Goal: Task Accomplishment & Management: Use online tool/utility

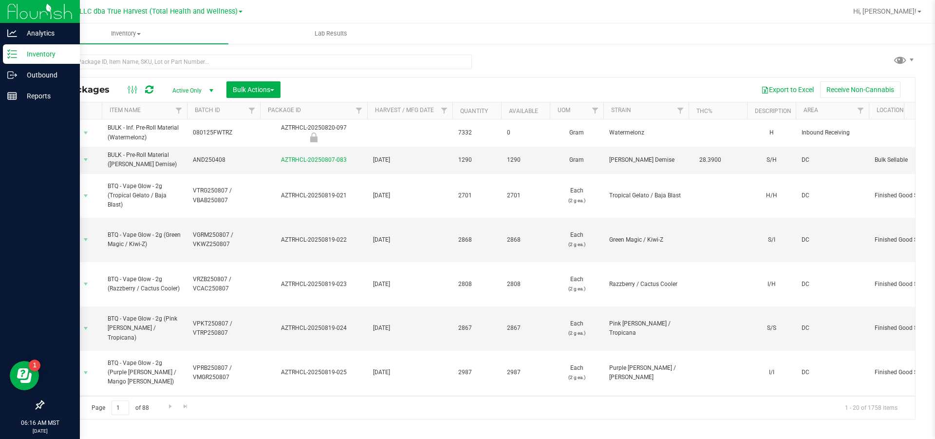
click at [33, 53] on p "Inventory" at bounding box center [46, 54] width 58 height 12
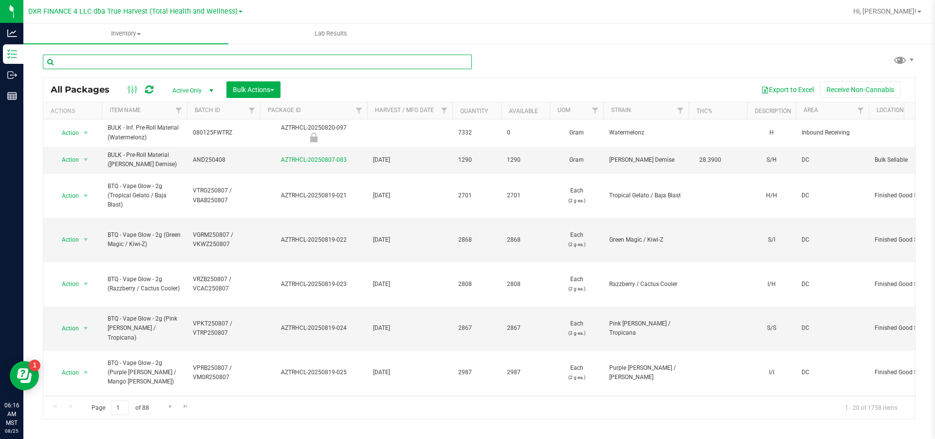
click at [164, 67] on input "text" at bounding box center [257, 62] width 429 height 15
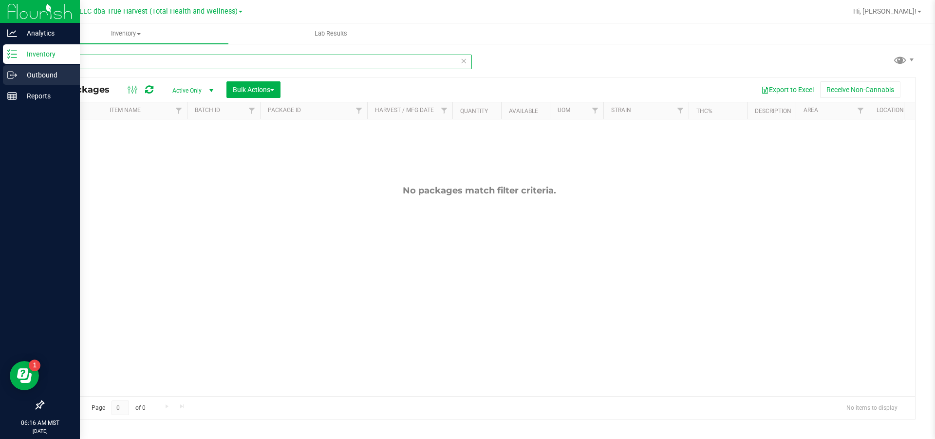
drag, startPoint x: 165, startPoint y: 69, endPoint x: 17, endPoint y: 70, distance: 148.0
click at [17, 70] on div "Analytics Inventory Outbound Reports 06:16 AM MST [DATE] 08/25 DXR FINANCE 4 LL…" at bounding box center [467, 219] width 935 height 439
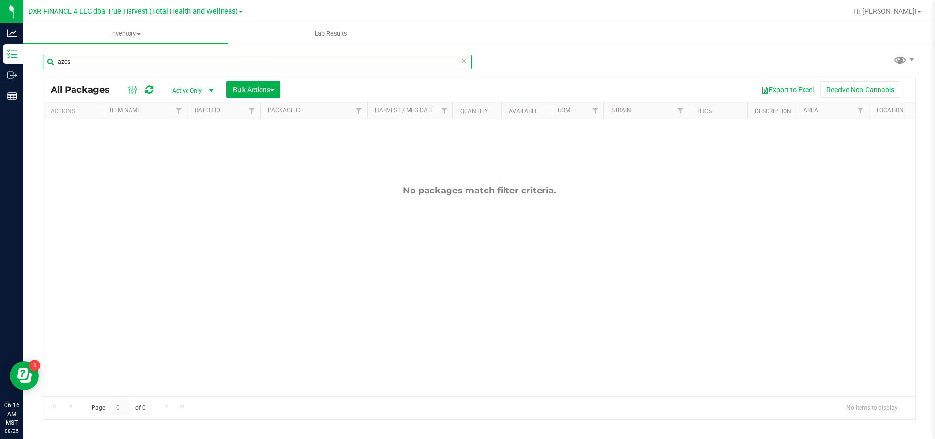
click at [120, 56] on input "azcs" at bounding box center [257, 62] width 429 height 15
drag, startPoint x: 88, startPoint y: 64, endPoint x: 28, endPoint y: 61, distance: 60.5
click at [28, 61] on div "azcs All Packages Active Only Active Only Lab Samples Locked All Bulk Actions A…" at bounding box center [478, 191] width 911 height 297
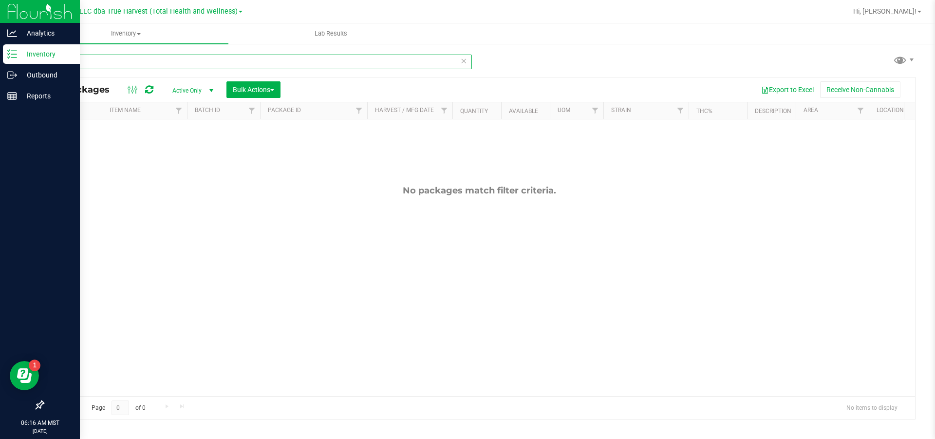
type input "s"
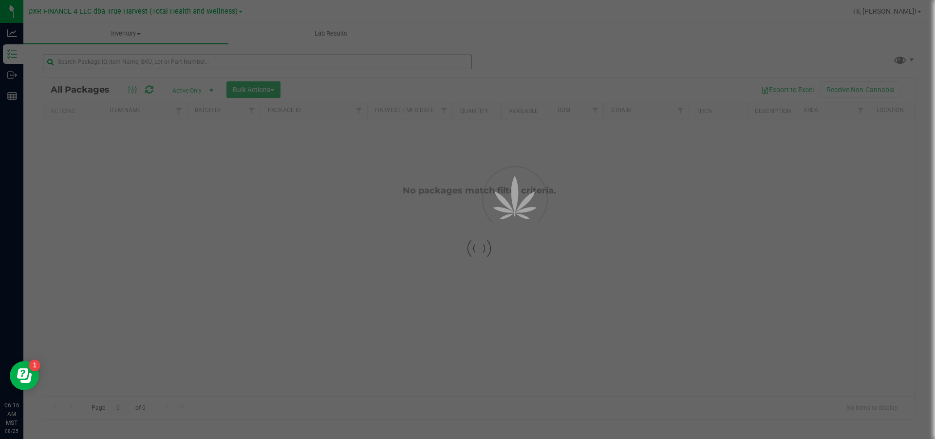
click at [107, 67] on div at bounding box center [467, 219] width 935 height 439
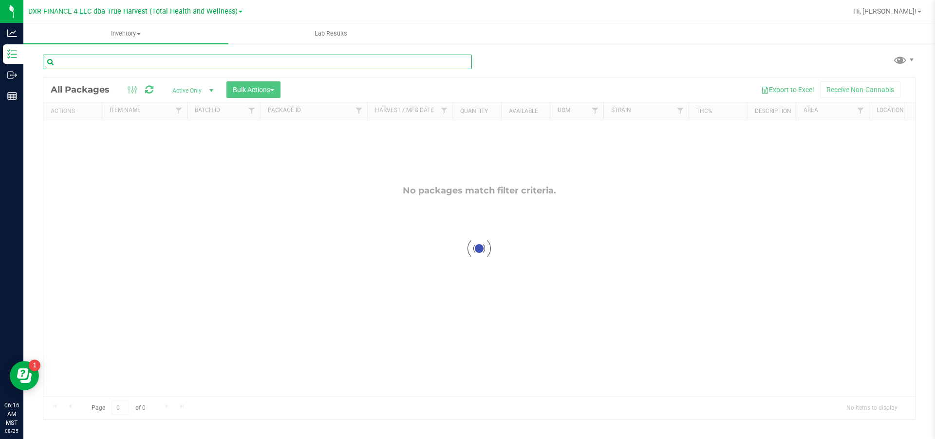
click at [107, 63] on input "text" at bounding box center [257, 62] width 429 height 15
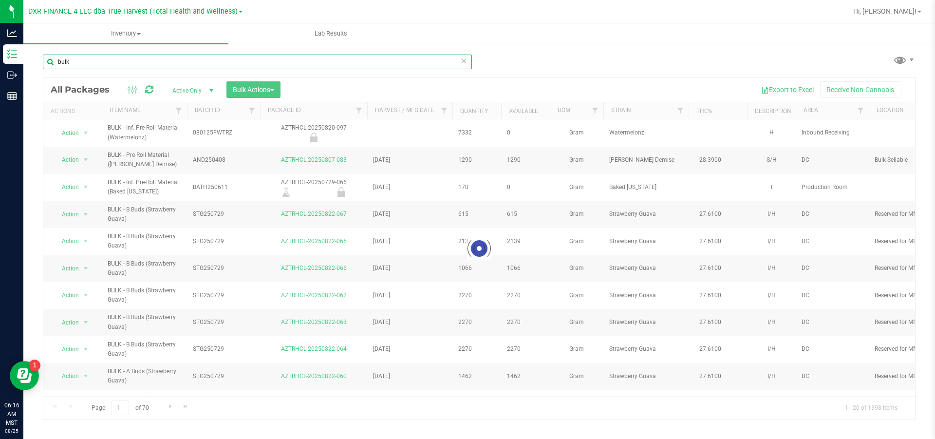
type input "bulk"
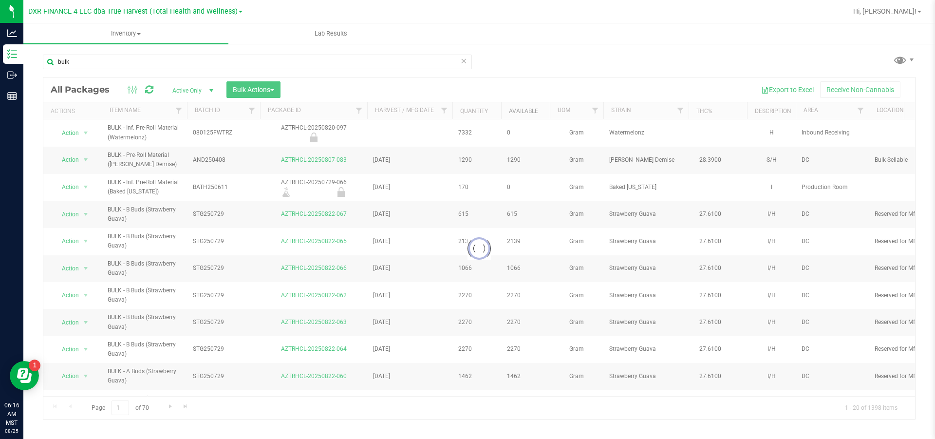
click at [526, 110] on link "Available" at bounding box center [523, 111] width 29 height 7
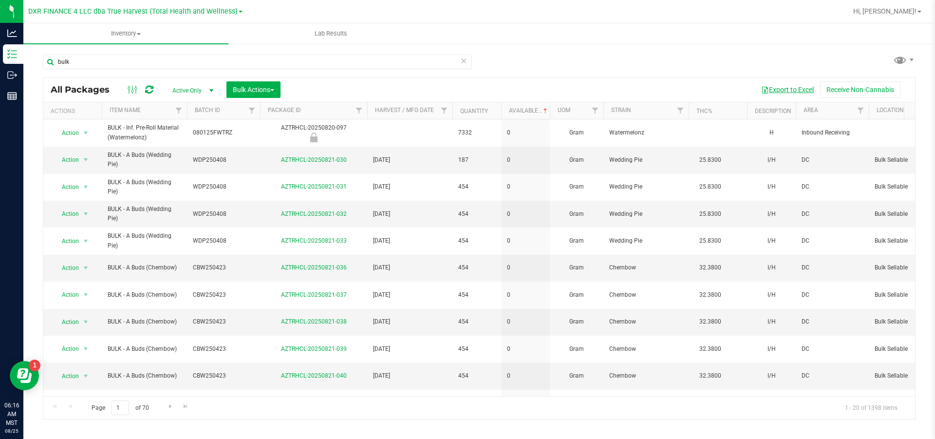
click at [778, 88] on button "Export to Excel" at bounding box center [787, 89] width 65 height 17
